Goal: Find specific page/section

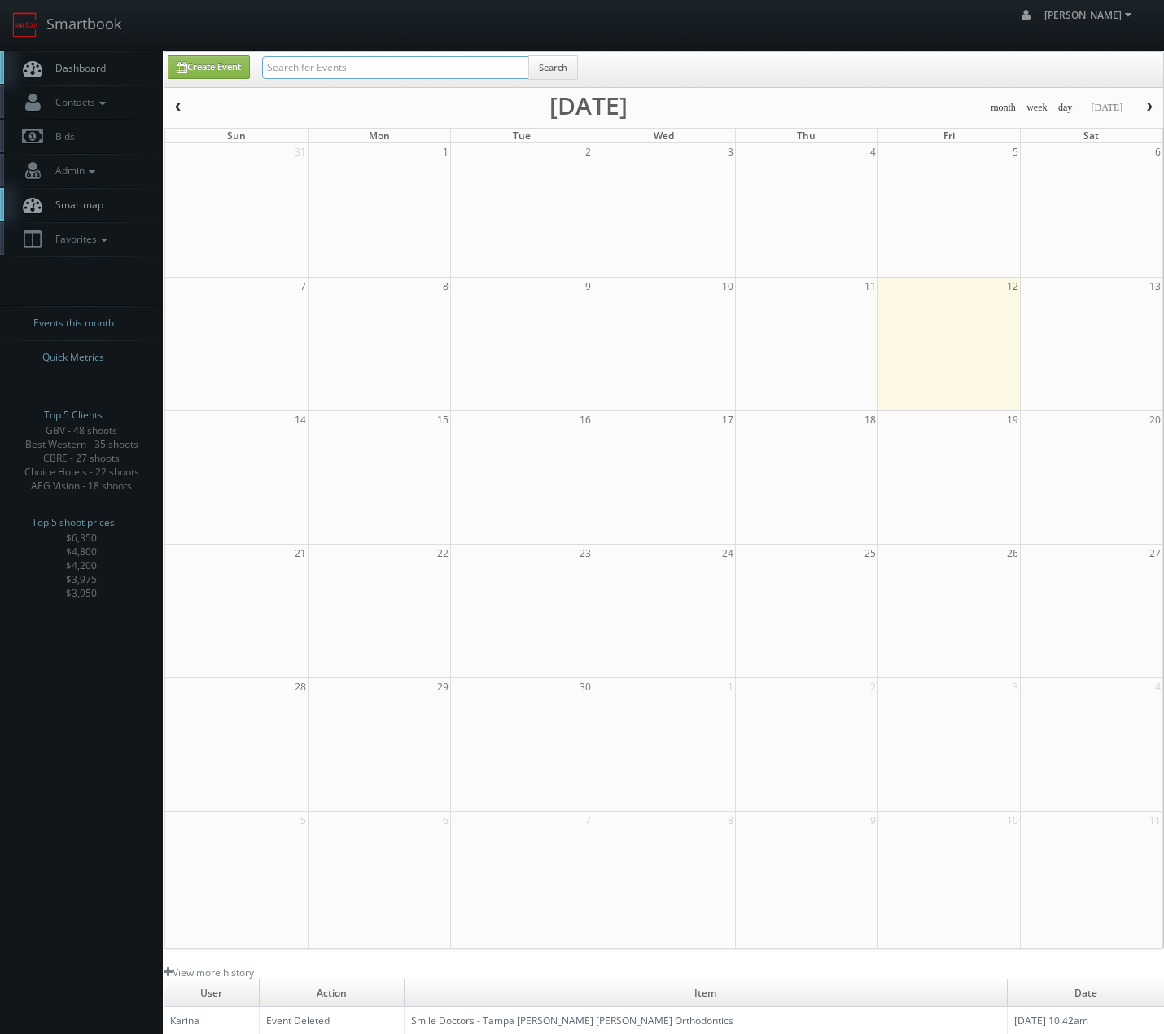
click at [352, 76] on input "text" at bounding box center [395, 67] width 267 height 23
type input "PINS mechanical"
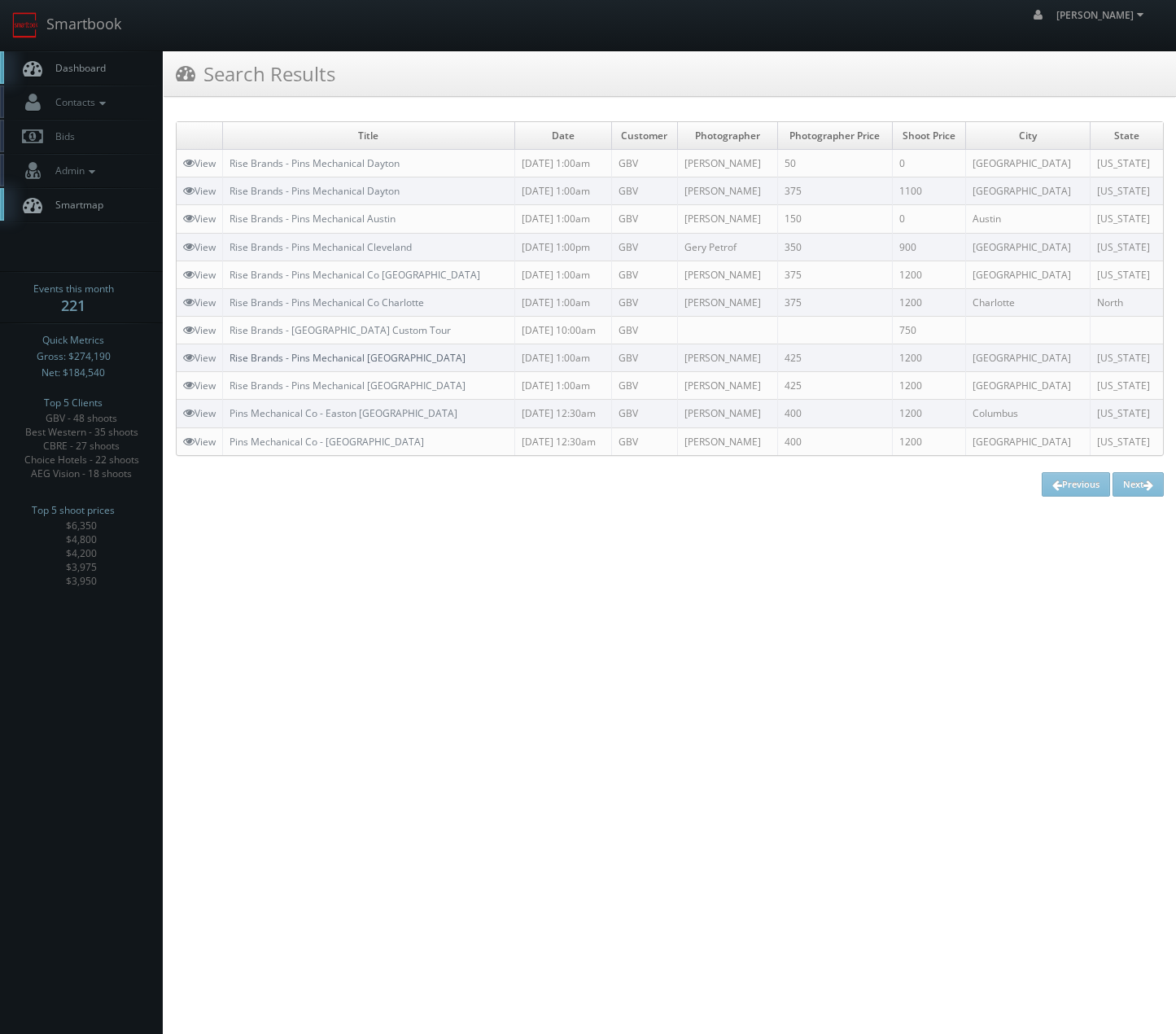
click at [322, 356] on link "Rise Brands - Pins Mechanical [GEOGRAPHIC_DATA]" at bounding box center [348, 358] width 236 height 14
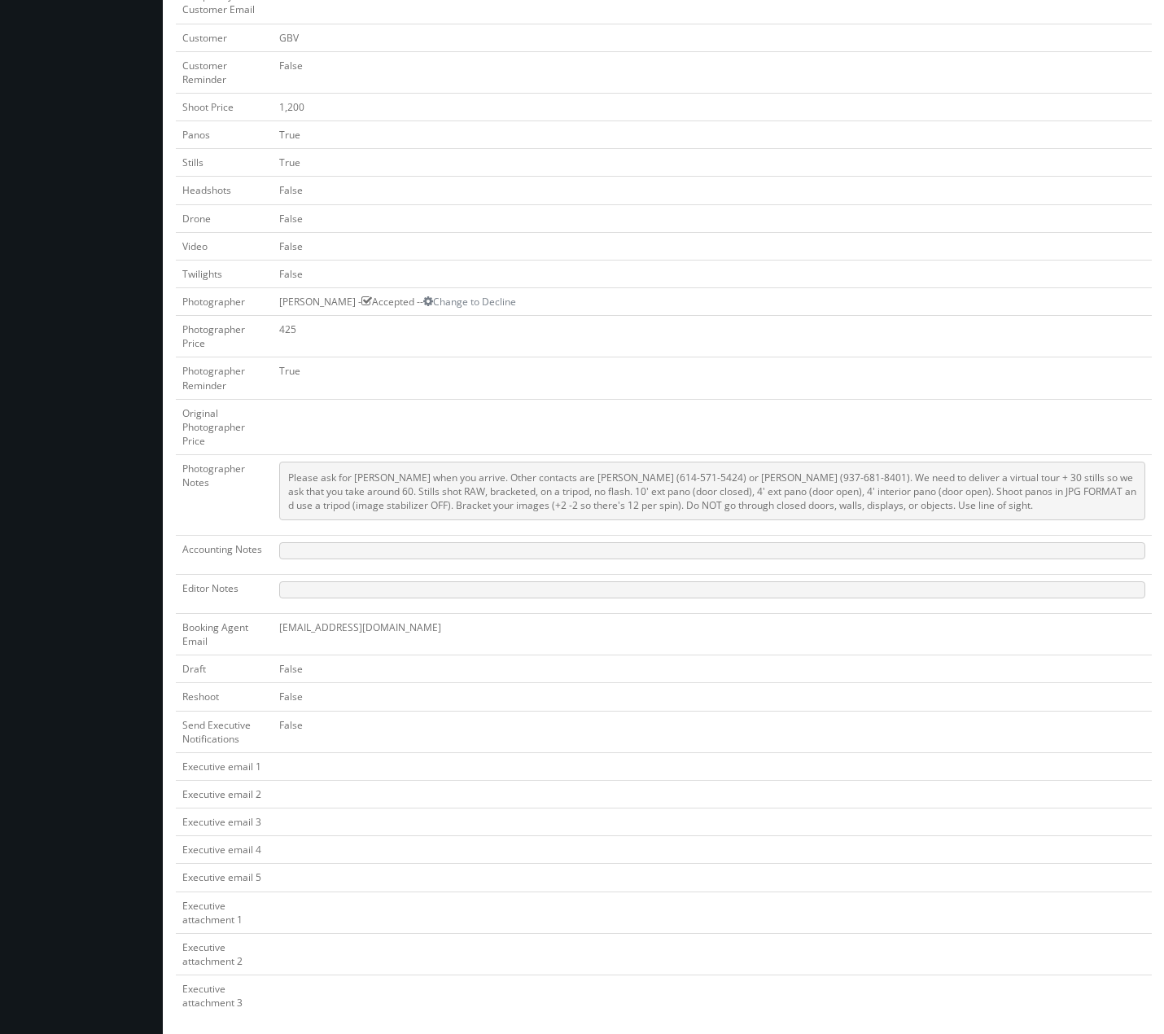
scroll to position [494, 0]
